Goal: Find specific page/section: Find specific page/section

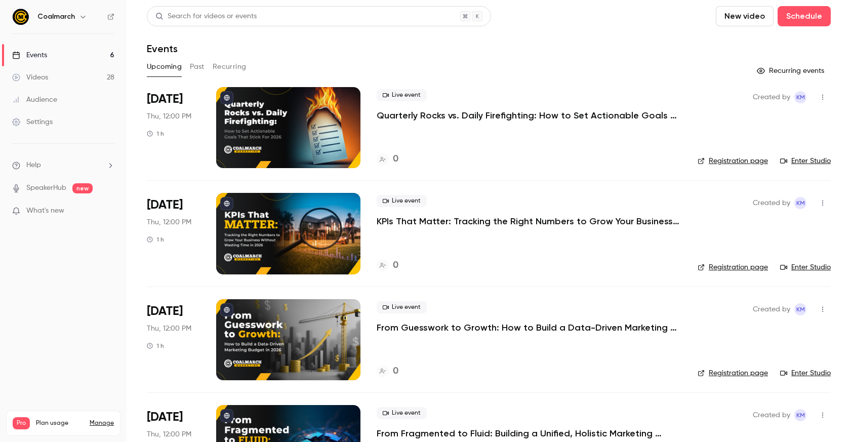
click at [194, 63] on button "Past" at bounding box center [197, 67] width 15 height 16
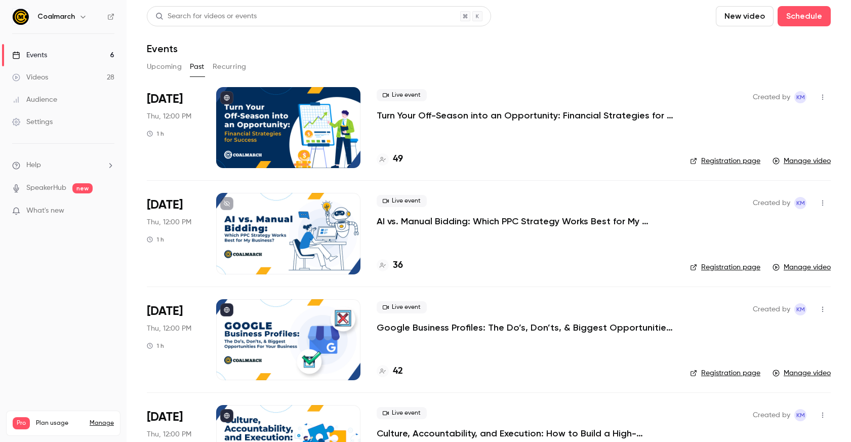
click at [306, 59] on div "Upcoming Past Recurring" at bounding box center [489, 67] width 684 height 16
click at [328, 34] on header "Search for videos or events New video Schedule Events" at bounding box center [489, 30] width 684 height 49
click at [25, 286] on nav "Coalmarch Events 6 Videos 28 Audience Settings Help SpeakerHub new What's new P…" at bounding box center [63, 221] width 127 height 442
click at [511, 50] on div "Events" at bounding box center [489, 49] width 684 height 12
click at [579, 32] on header "Search for videos or events New video Schedule Events" at bounding box center [489, 30] width 684 height 49
